Goal: Entertainment & Leisure: Consume media (video, audio)

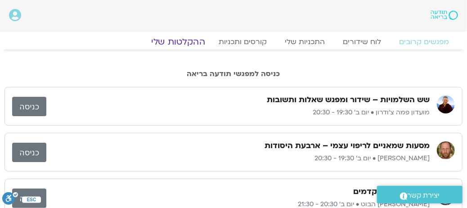
click at [195, 44] on link "ההקלטות שלי" at bounding box center [178, 41] width 76 height 11
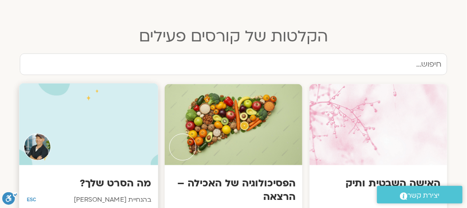
scroll to position [495, 0]
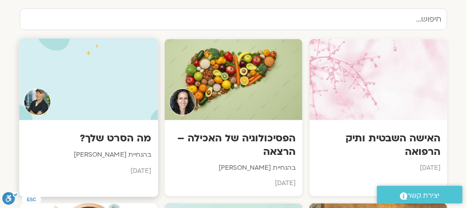
click at [113, 150] on p "בהנחיית [PERSON_NAME]" at bounding box center [89, 155] width 126 height 11
click at [113, 131] on h3 "מה הסרט שלך?" at bounding box center [89, 138] width 126 height 14
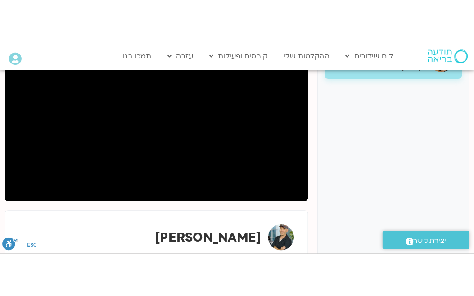
scroll to position [180, 0]
